Goal: Check status

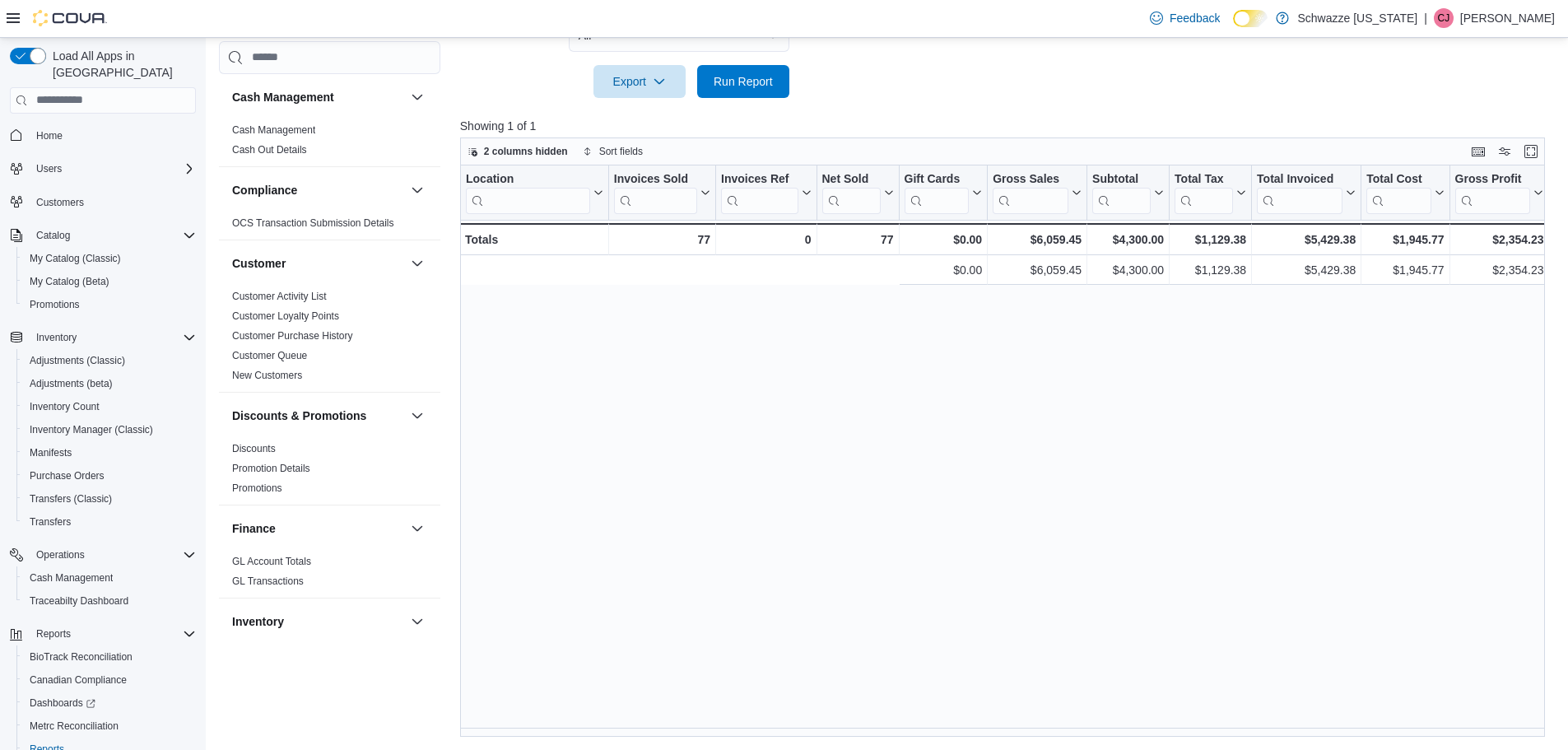
scroll to position [0, 572]
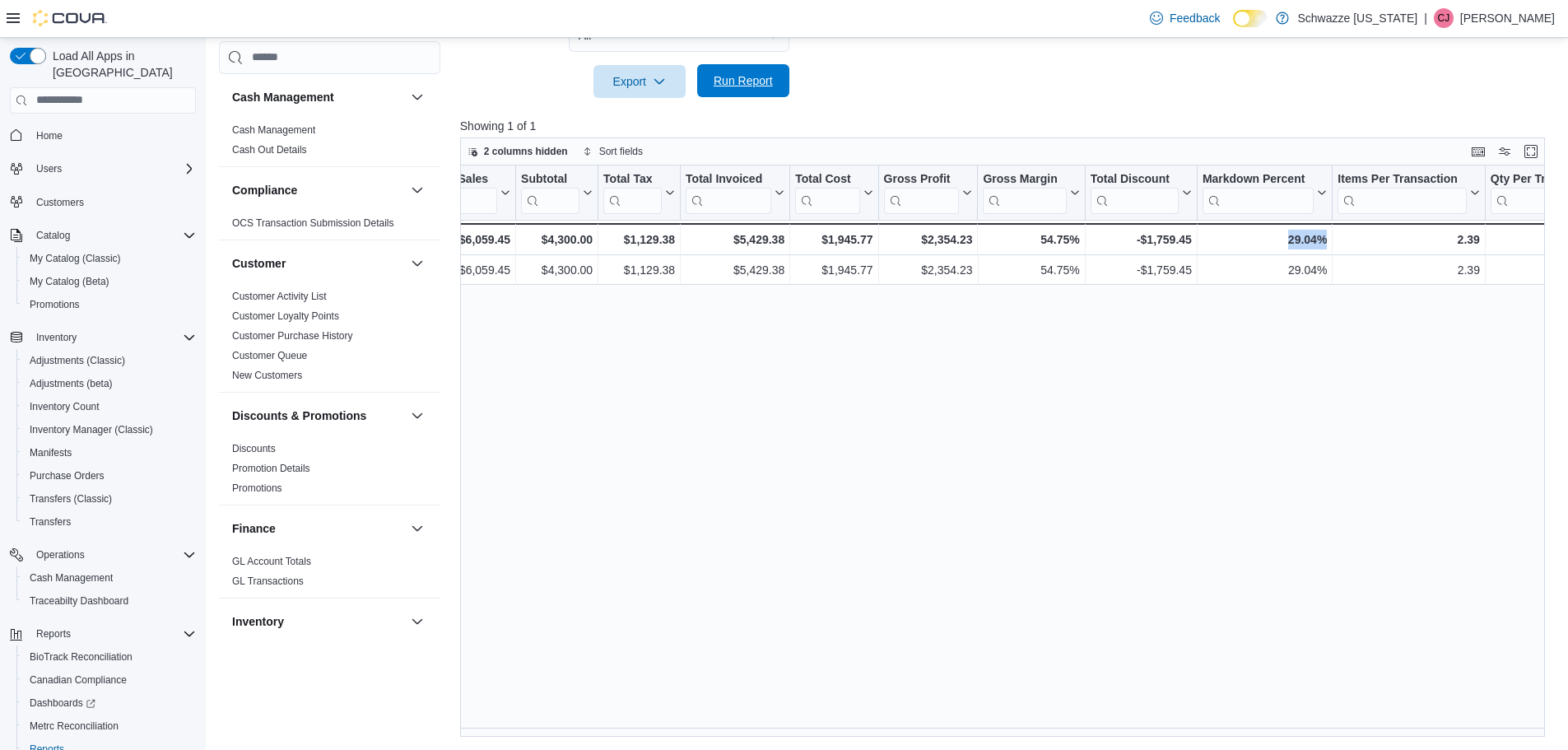
click at [734, 80] on span "Run Report" at bounding box center [743, 80] width 59 height 16
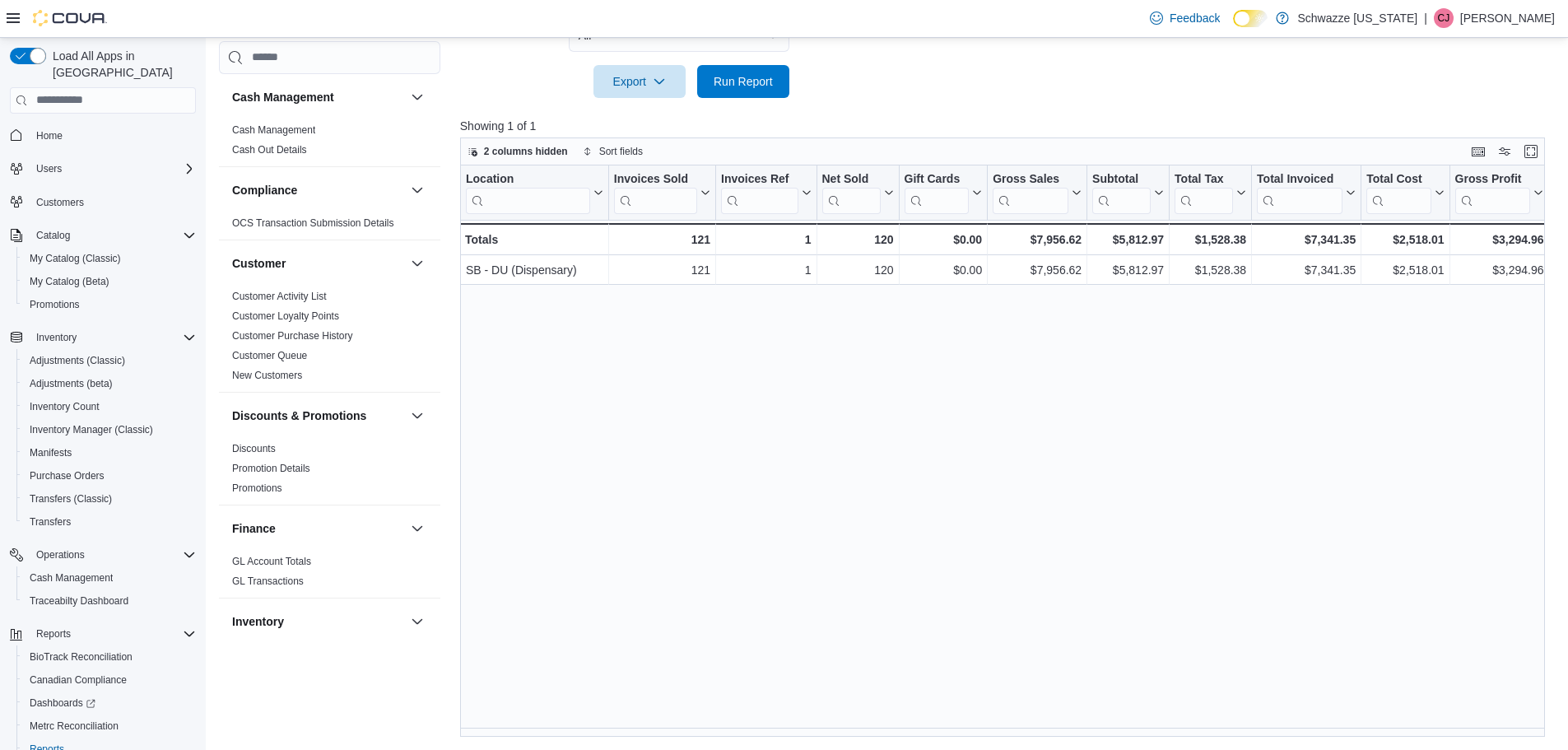
click at [763, 727] on div "Location Click to view column header actions Invoices Sold Click to view column…" at bounding box center [1008, 452] width 1096 height 573
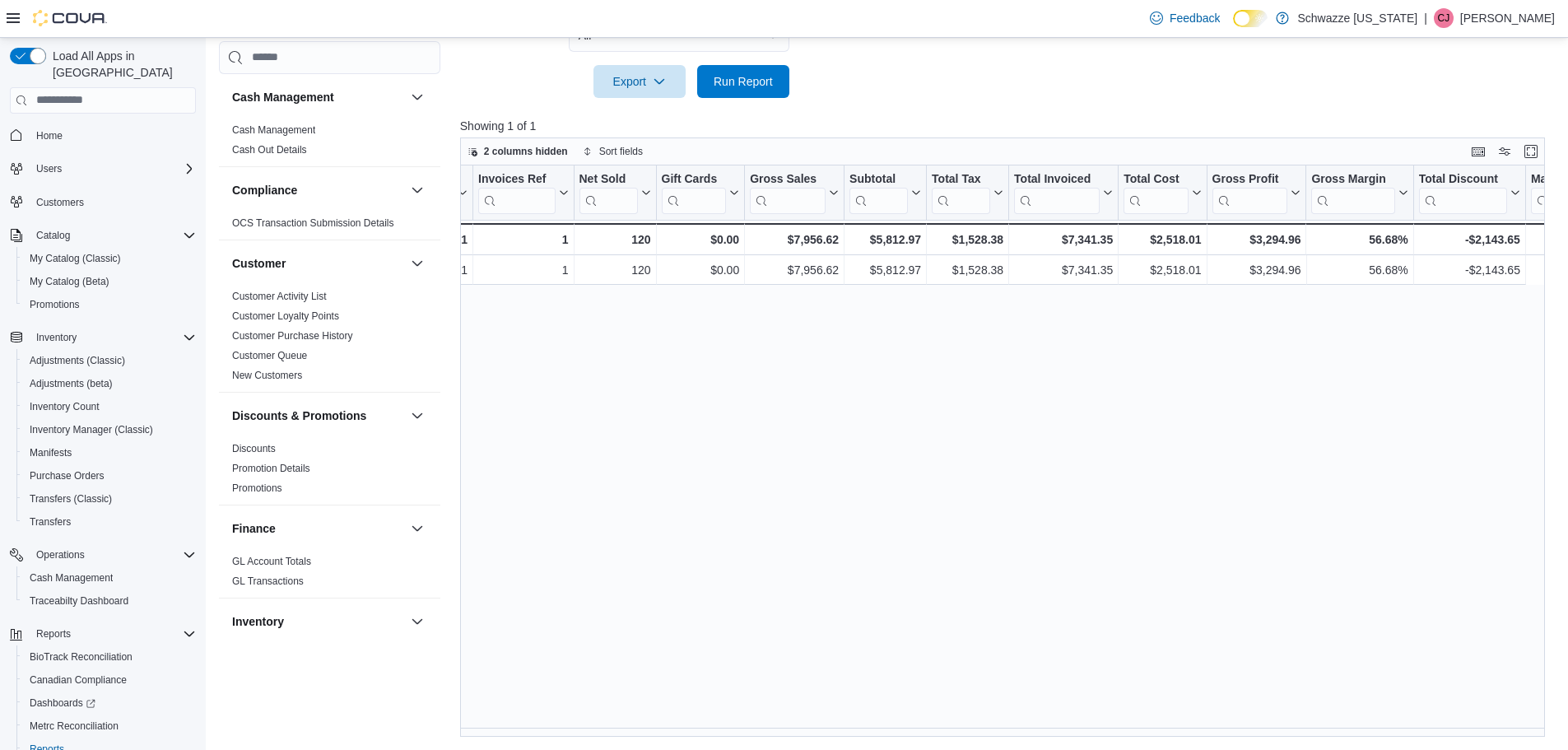
scroll to position [0, 0]
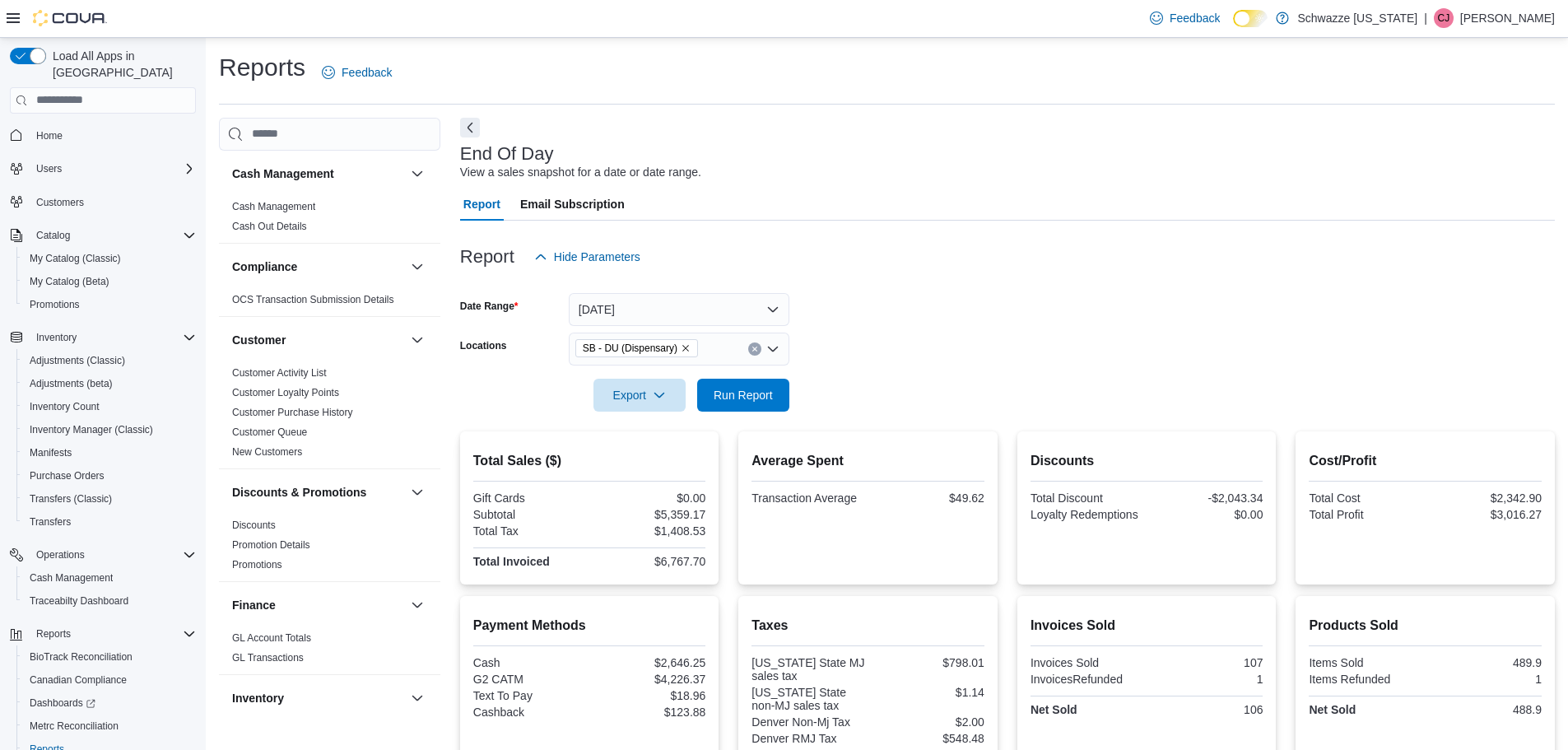
scroll to position [823, 0]
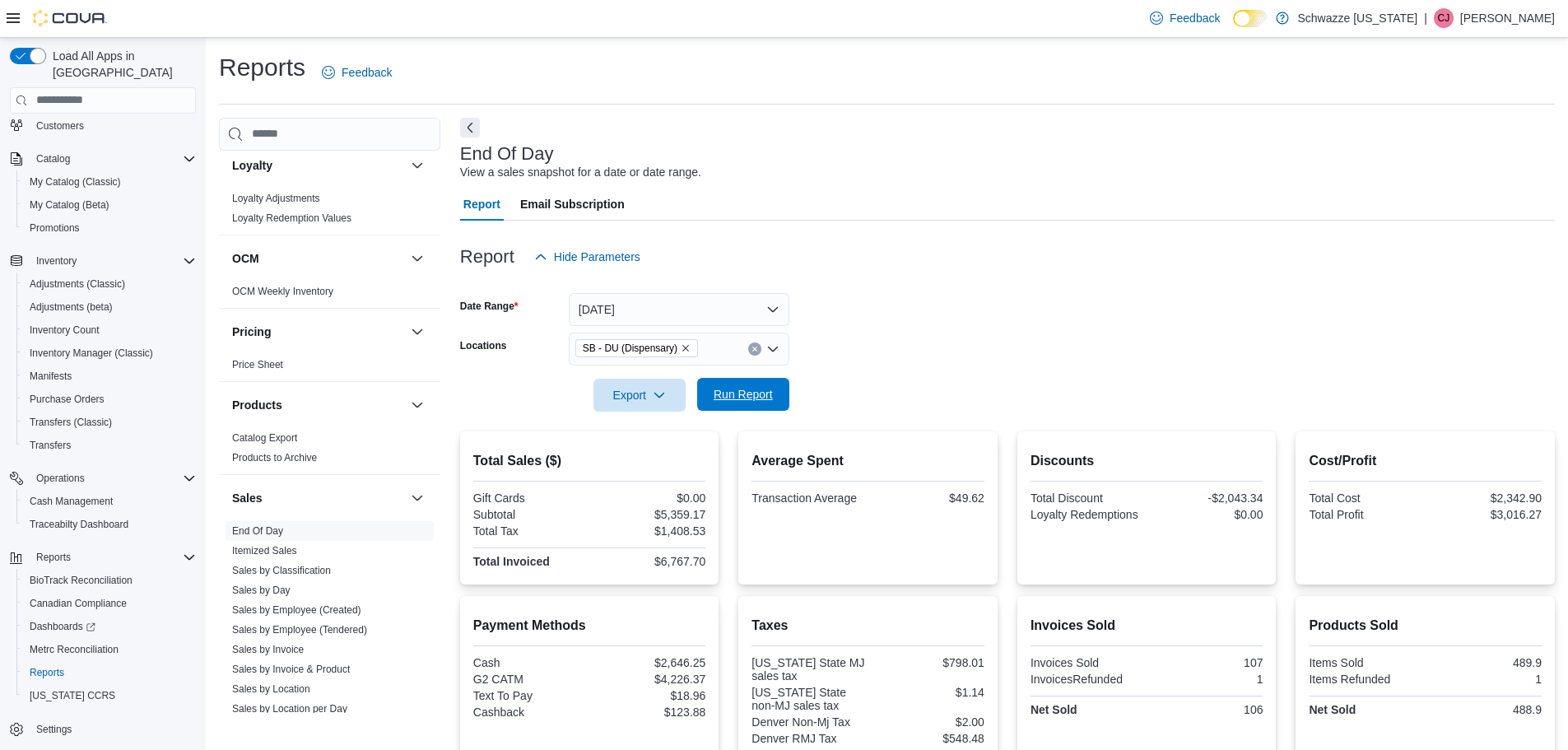
click at [712, 403] on span "Run Report" at bounding box center [743, 395] width 72 height 33
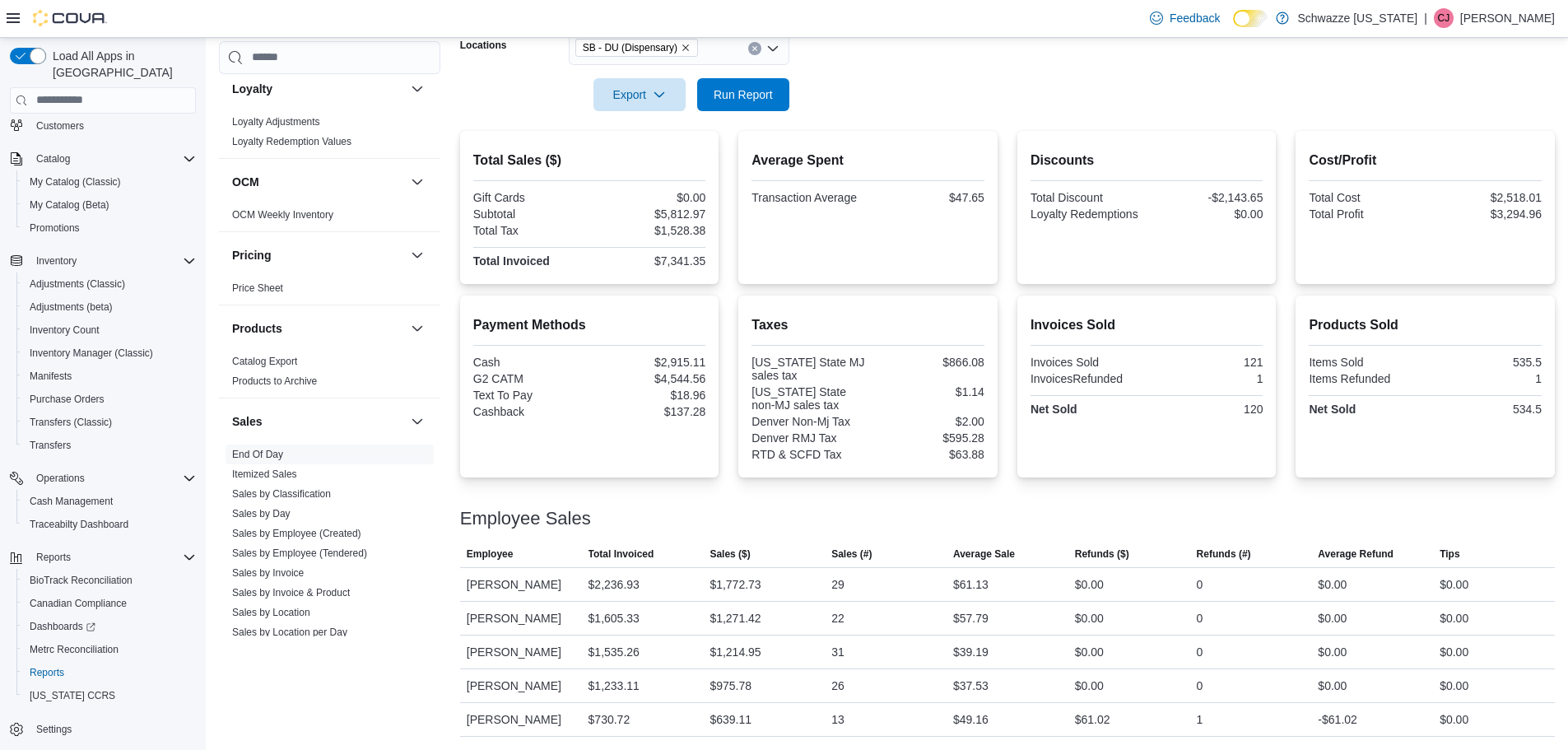
scroll to position [340, 0]
click at [770, 86] on span "Run Report" at bounding box center [743, 93] width 59 height 16
click at [730, 77] on span "Run Report" at bounding box center [743, 93] width 72 height 33
click at [787, 77] on button "Run Report" at bounding box center [743, 93] width 92 height 33
